Goal: Task Accomplishment & Management: Manage account settings

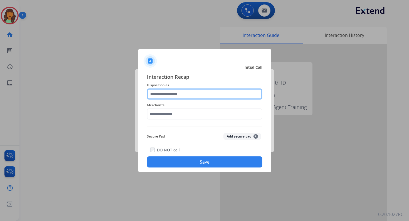
click at [174, 92] on input "text" at bounding box center [204, 94] width 115 height 11
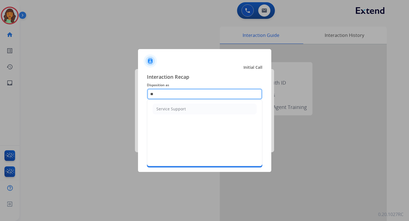
type input "*"
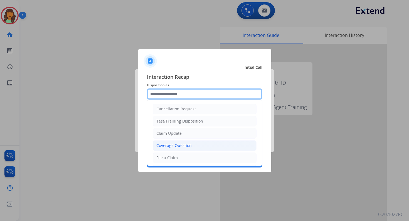
scroll to position [58, 0]
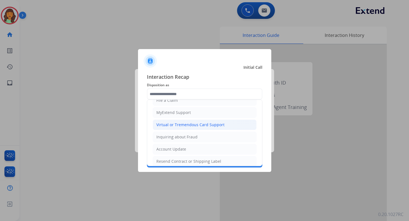
click at [173, 123] on div "Virtual or Tremendous Card Support" at bounding box center [190, 125] width 68 height 6
type input "**********"
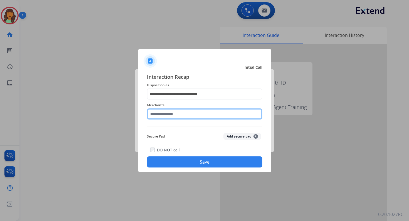
click at [169, 118] on input "text" at bounding box center [204, 114] width 115 height 11
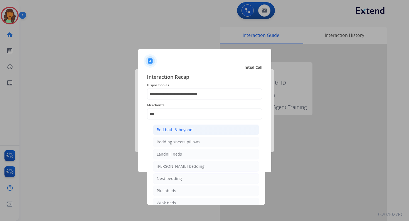
click at [173, 130] on div "Bed bath & beyond" at bounding box center [174, 130] width 36 height 6
type input "**********"
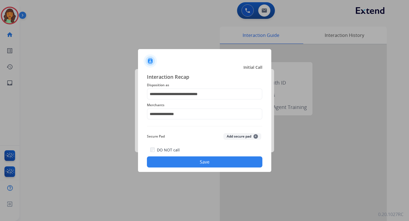
click at [193, 165] on button "Save" at bounding box center [204, 162] width 115 height 11
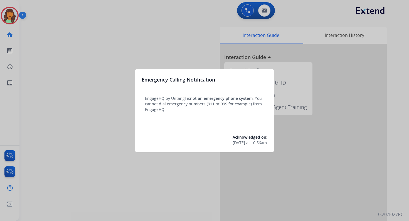
click at [194, 42] on div at bounding box center [204, 110] width 409 height 221
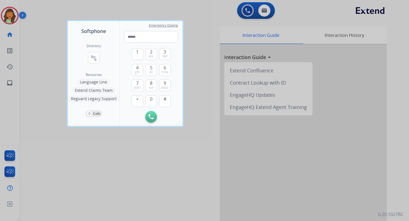
click at [204, 37] on div at bounding box center [204, 110] width 409 height 221
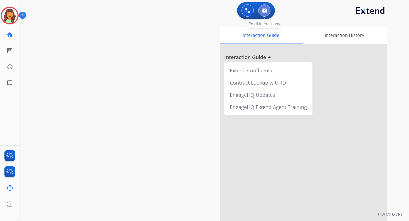
click at [262, 11] on img at bounding box center [264, 10] width 6 height 4
select select "**********"
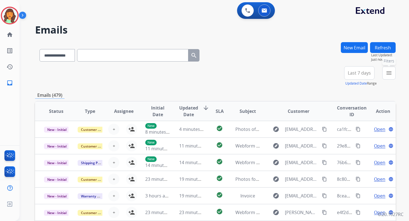
click at [387, 72] on mat-icon "menu" at bounding box center [388, 73] width 7 height 7
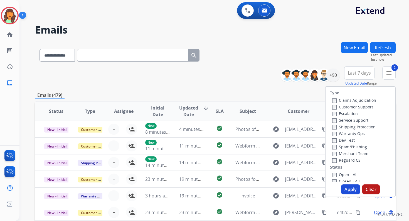
click at [344, 189] on button "Apply" at bounding box center [350, 190] width 19 height 10
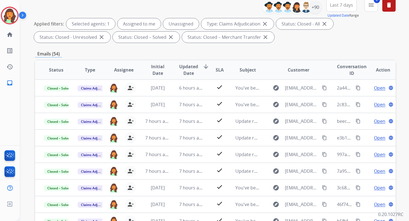
scroll to position [121, 0]
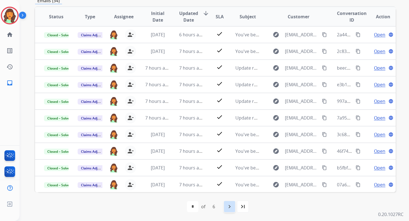
click at [230, 207] on mat-icon "navigate_next" at bounding box center [229, 207] width 7 height 7
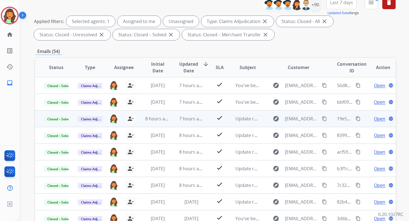
scroll to position [11, 0]
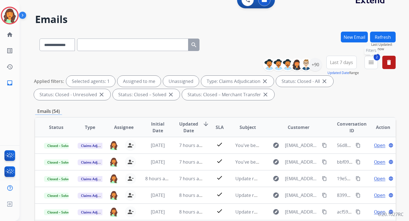
click at [374, 63] on button "2 menu Filters" at bounding box center [370, 62] width 13 height 13
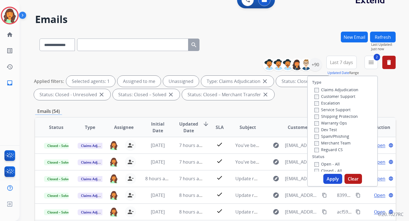
click at [328, 179] on button "Apply" at bounding box center [332, 179] width 19 height 10
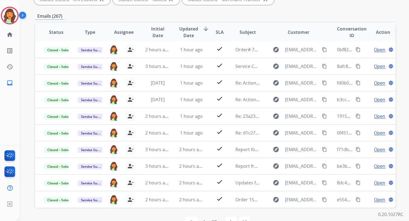
scroll to position [121, 0]
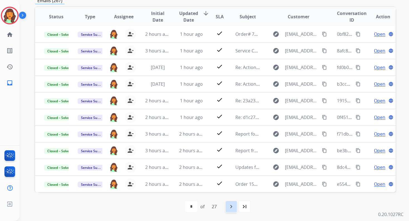
click at [228, 204] on div "navigate_next" at bounding box center [231, 207] width 12 height 12
click at [246, 206] on mat-icon "navigate_next" at bounding box center [243, 207] width 7 height 7
select select "*"
click at [35, 208] on span "Log out" at bounding box center [36, 205] width 13 height 5
